Goal: Check status: Check status

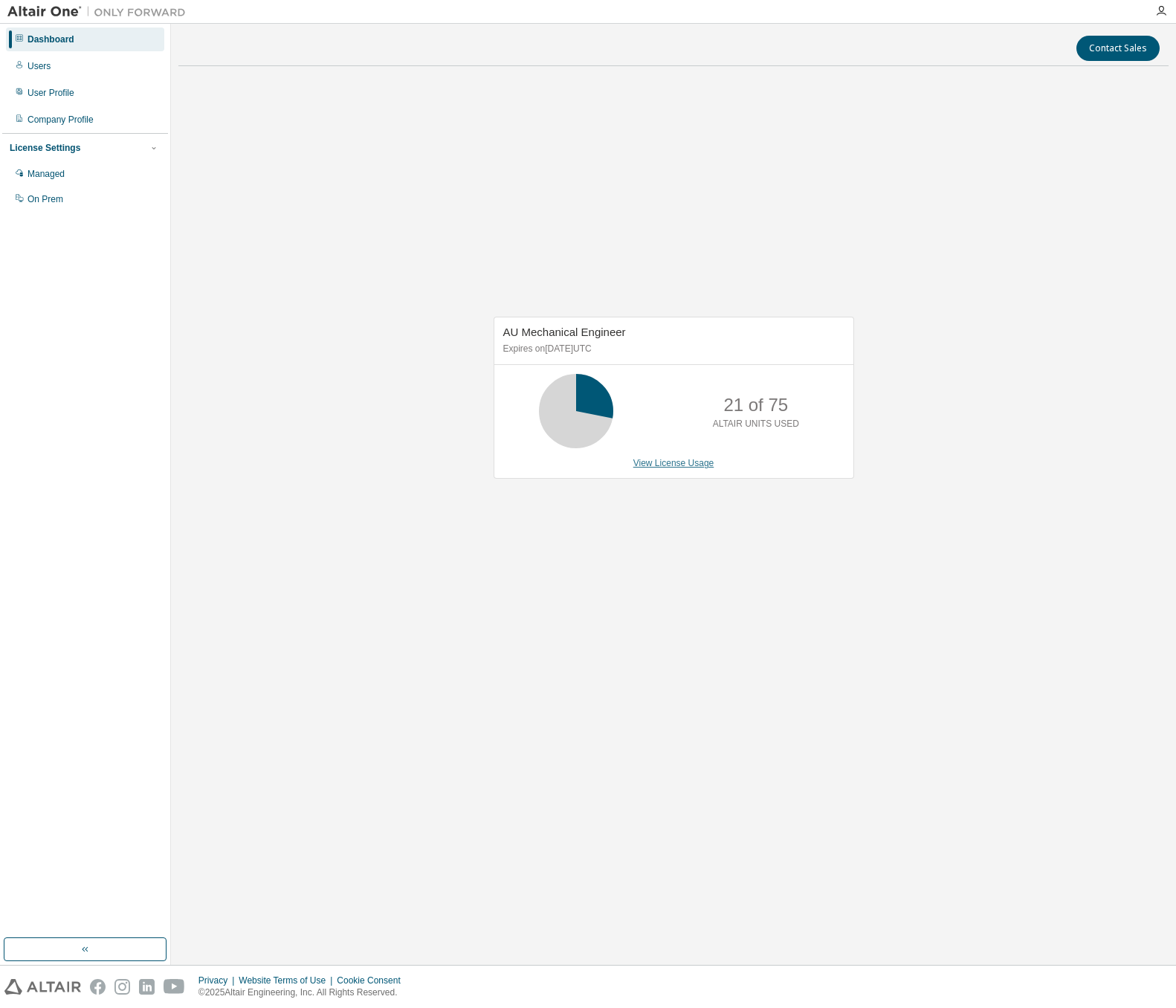
click at [663, 465] on link "View License Usage" at bounding box center [673, 463] width 81 height 10
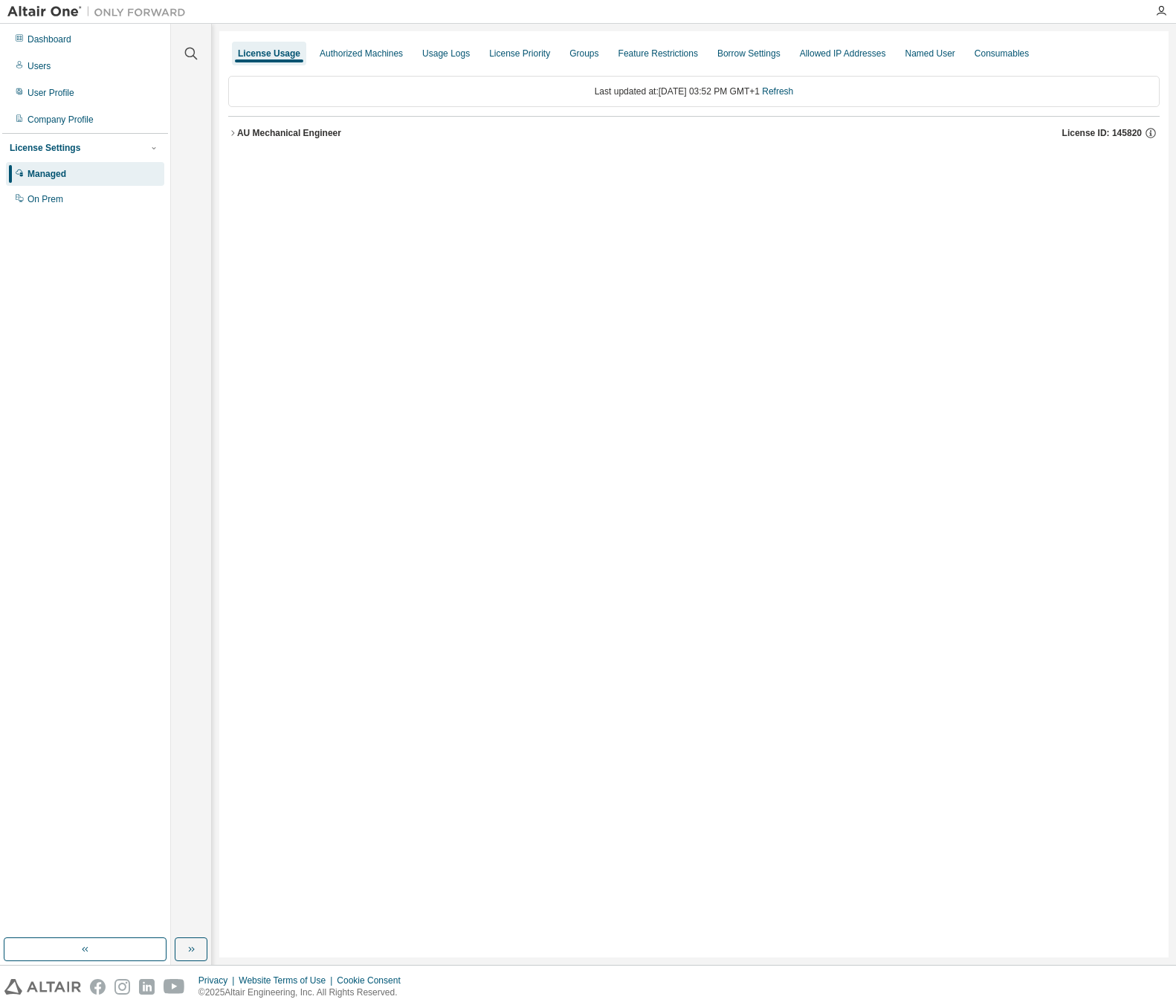
click at [230, 133] on icon "button" at bounding box center [233, 133] width 8 height 8
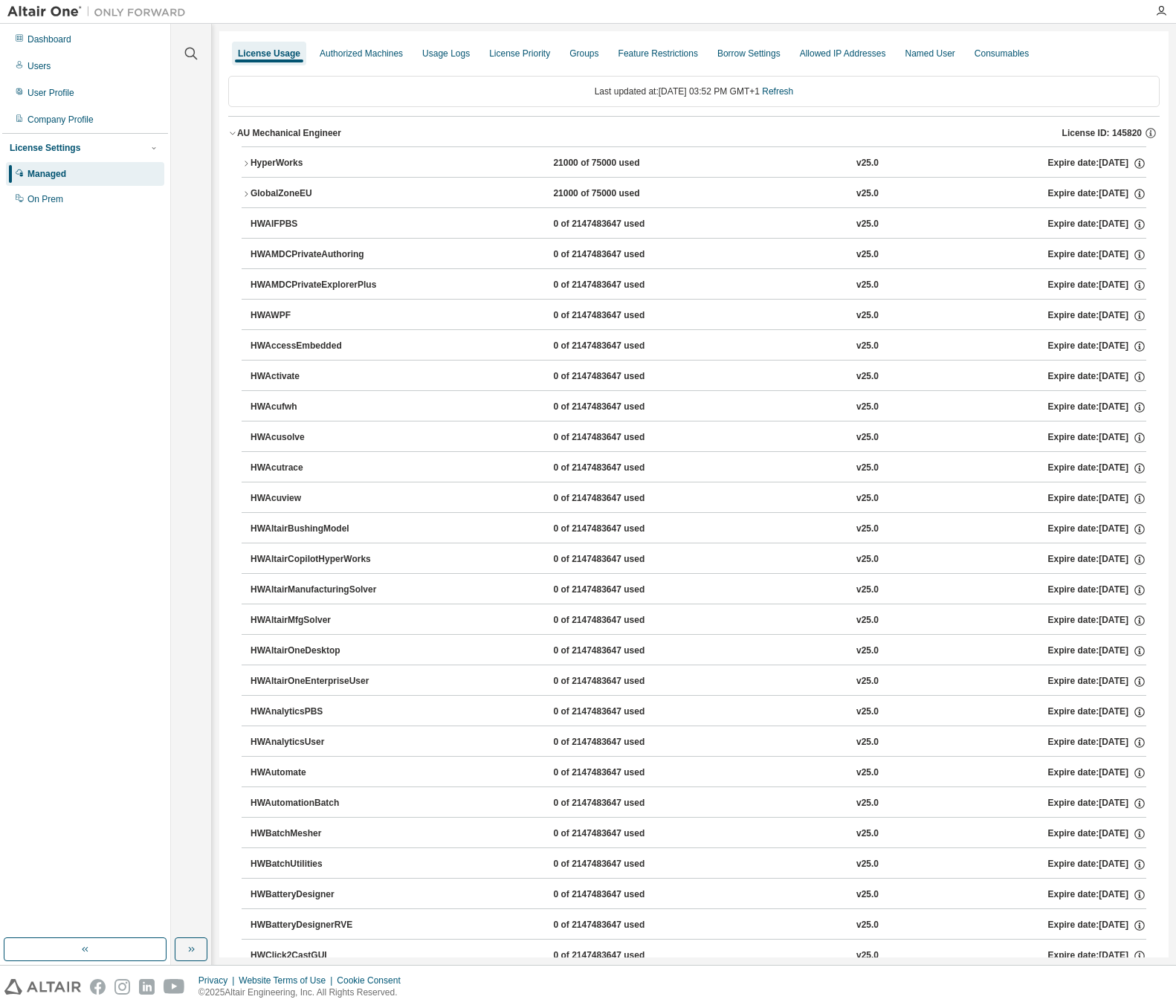
click at [247, 163] on icon "button" at bounding box center [246, 163] width 8 height 8
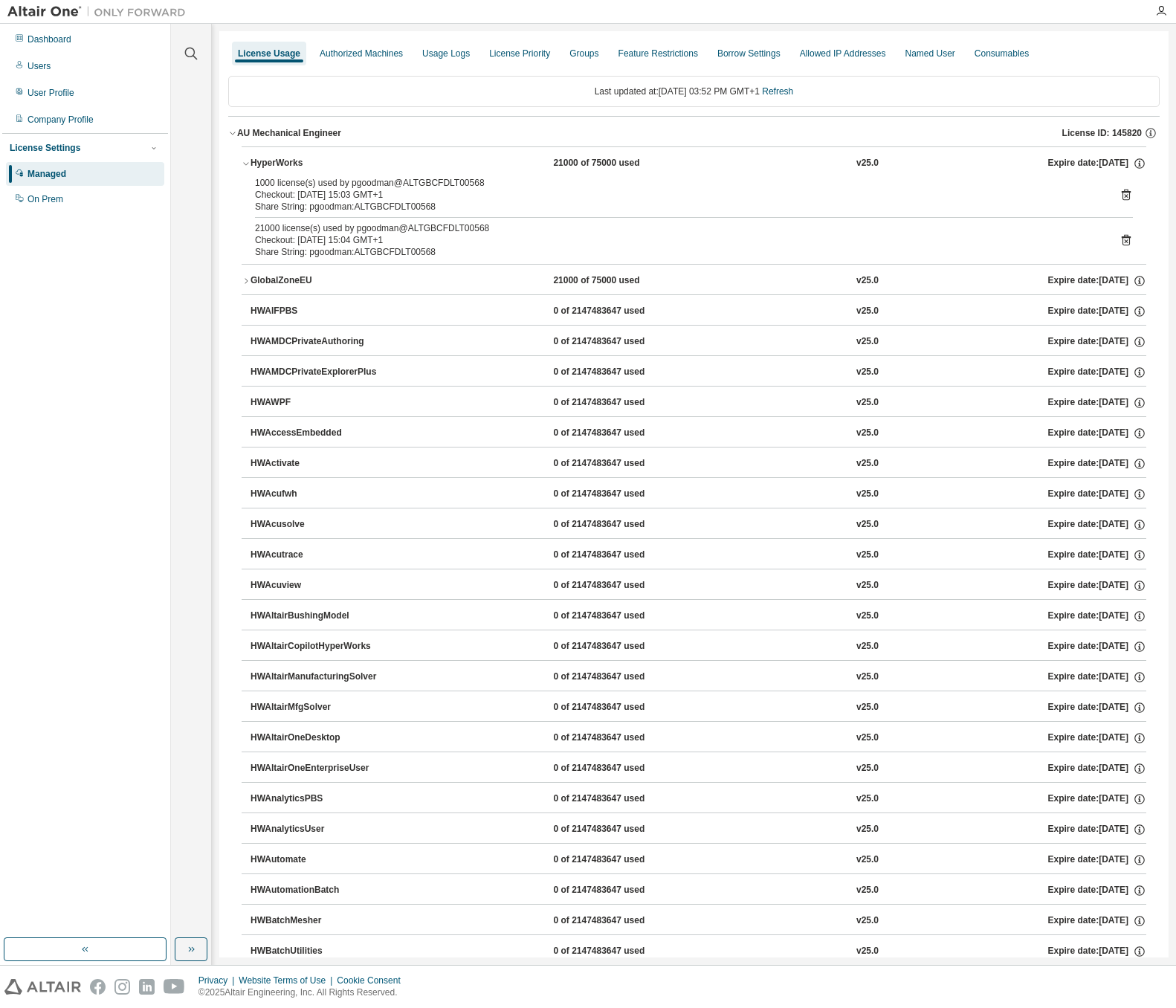
click at [247, 163] on icon "button" at bounding box center [246, 164] width 5 height 3
